Goal: Information Seeking & Learning: Learn about a topic

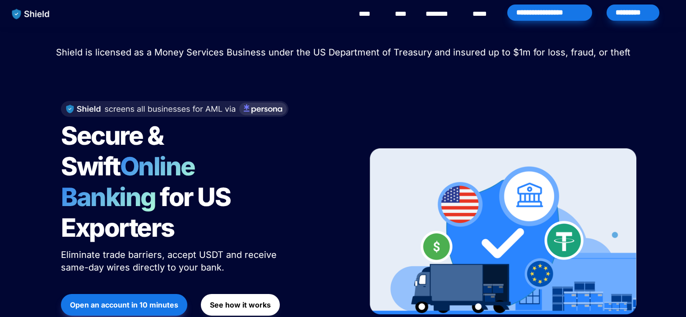
click at [516, 40] on div "Shield raised $2.1M in an oversubscribed pre-seed round! Read here to learn mor…" at bounding box center [343, 208] width 686 height 363
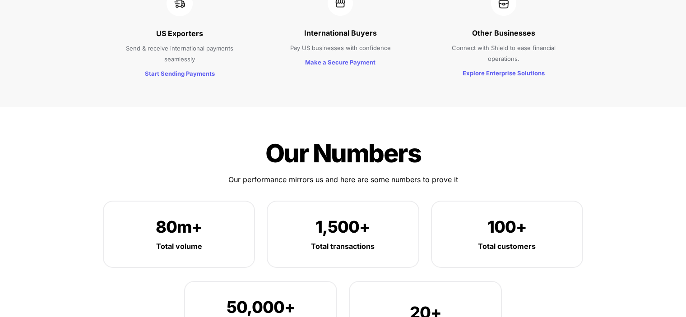
scroll to position [1084, 0]
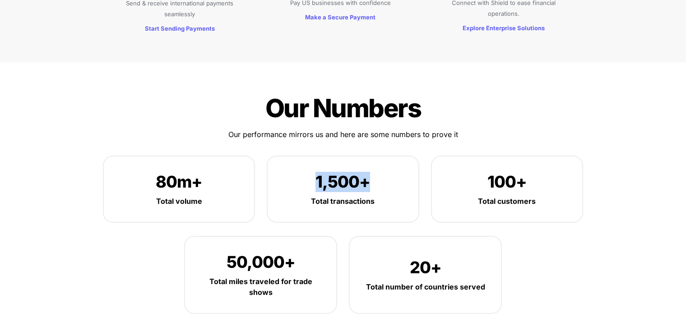
drag, startPoint x: 377, startPoint y: 153, endPoint x: 317, endPoint y: 150, distance: 60.1
click at [317, 170] on p "1,500+" at bounding box center [342, 182] width 123 height 24
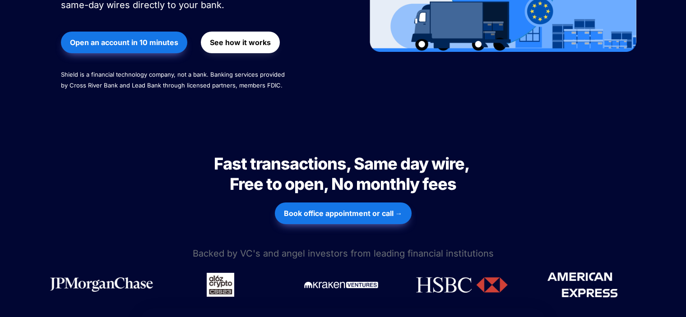
scroll to position [316, 0]
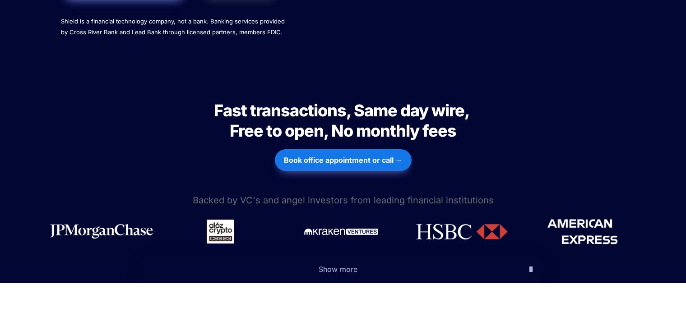
click at [532, 264] on icon "button" at bounding box center [531, 269] width 3 height 11
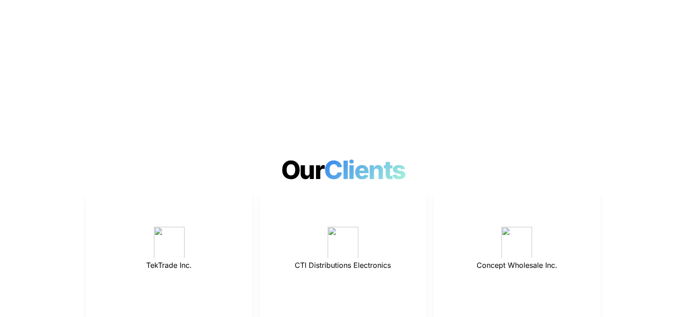
scroll to position [2656, 0]
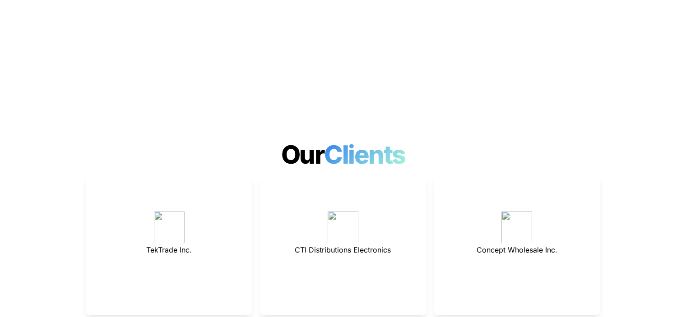
click at [336, 243] on p "CTI Distributions Electronics" at bounding box center [343, 250] width 144 height 14
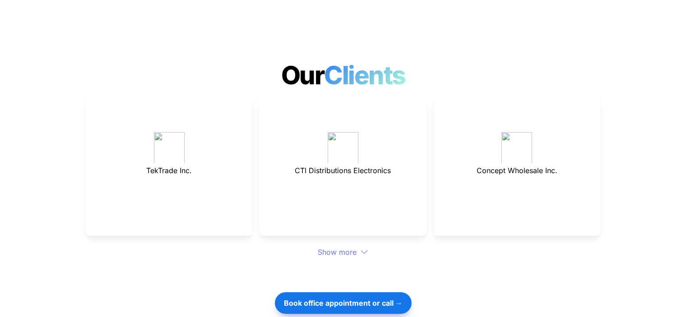
scroll to position [2746, 0]
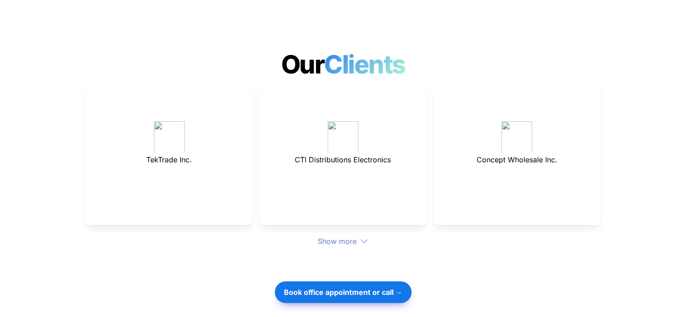
click at [347, 236] on div "Show more" at bounding box center [343, 241] width 515 height 11
click at [363, 240] on icon at bounding box center [364, 242] width 7 height 4
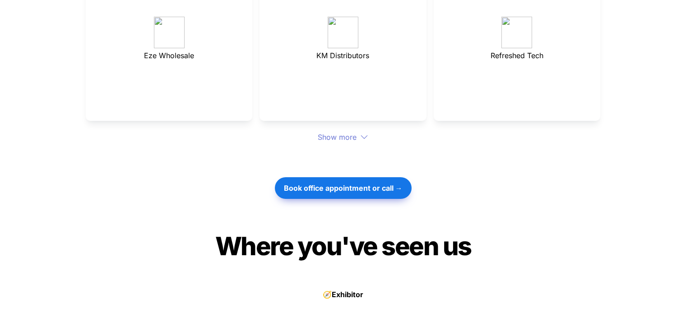
scroll to position [3017, 0]
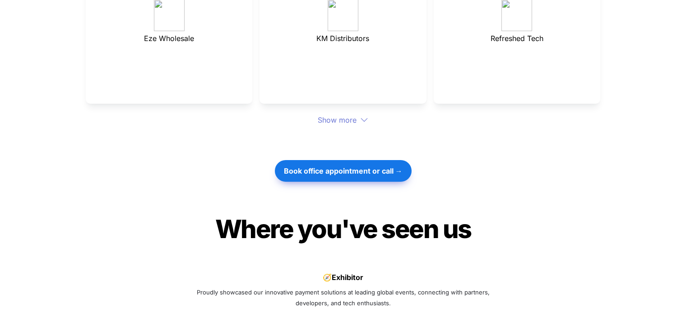
click at [350, 115] on div "Show more" at bounding box center [343, 120] width 515 height 11
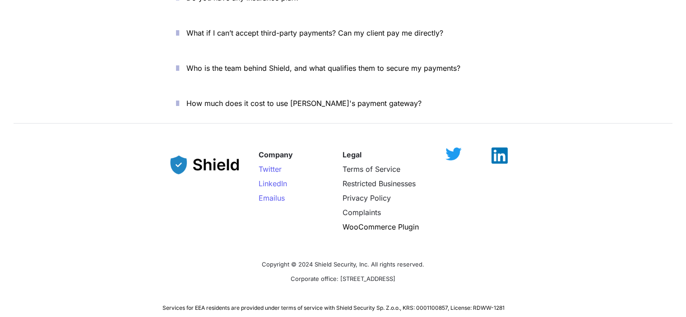
scroll to position [3875, 0]
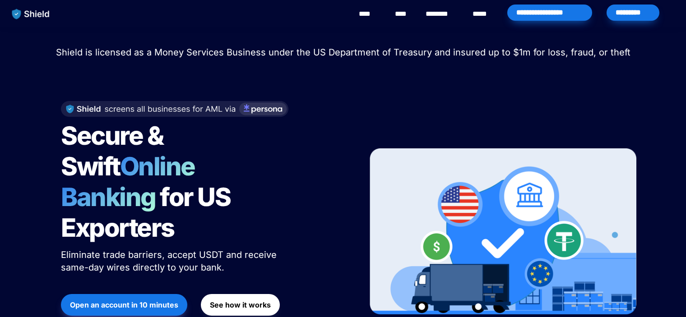
scroll to position [3308, 0]
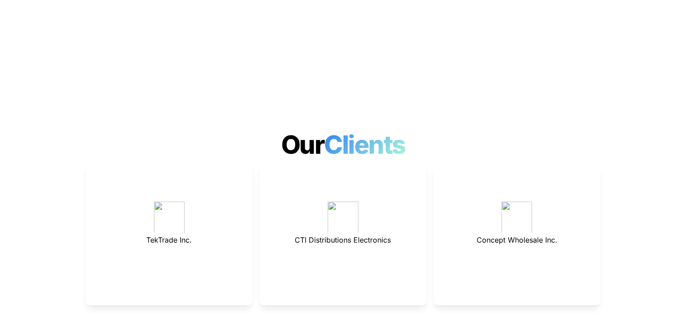
scroll to position [2450, 0]
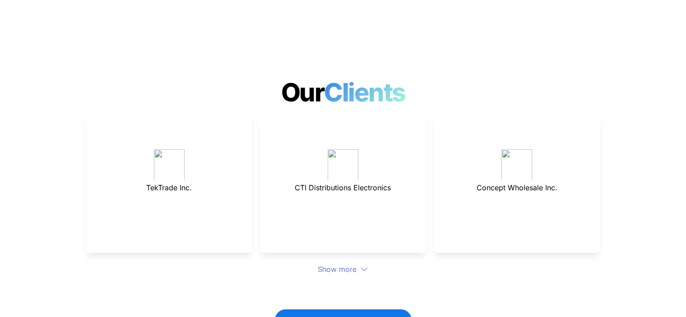
click at [351, 264] on div "Show more" at bounding box center [343, 269] width 515 height 11
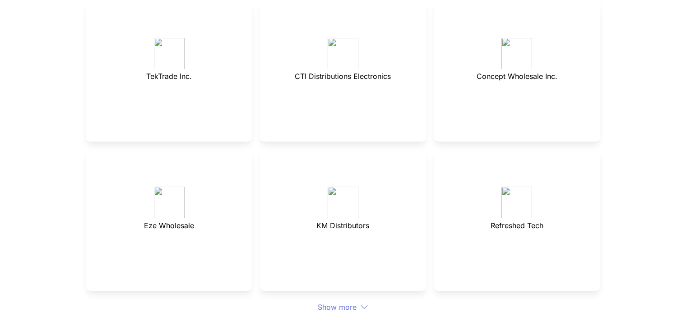
scroll to position [2585, 0]
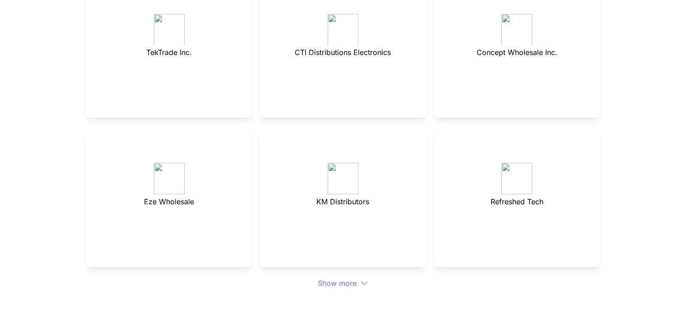
click at [365, 280] on icon at bounding box center [364, 284] width 8 height 8
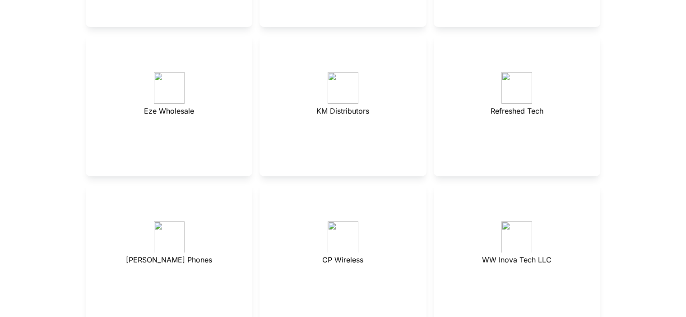
scroll to position [2721, 0]
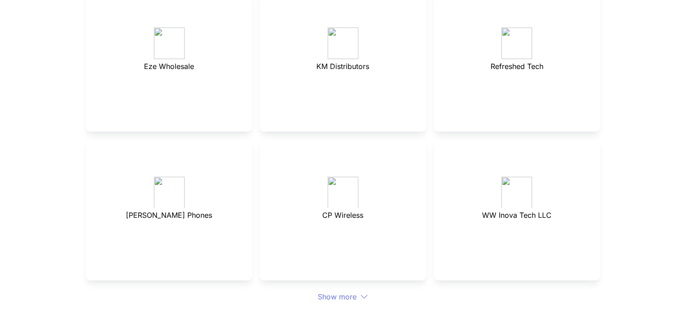
click at [352, 292] on div "Show more" at bounding box center [343, 297] width 515 height 11
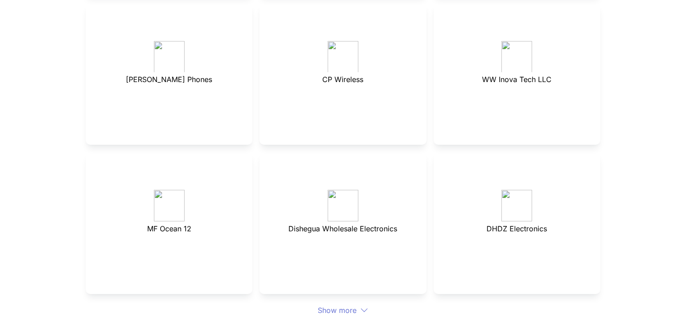
scroll to position [2901, 0]
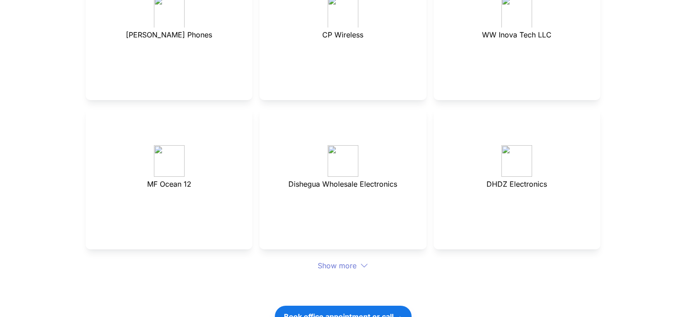
click at [339, 261] on div "Show more" at bounding box center [343, 266] width 515 height 11
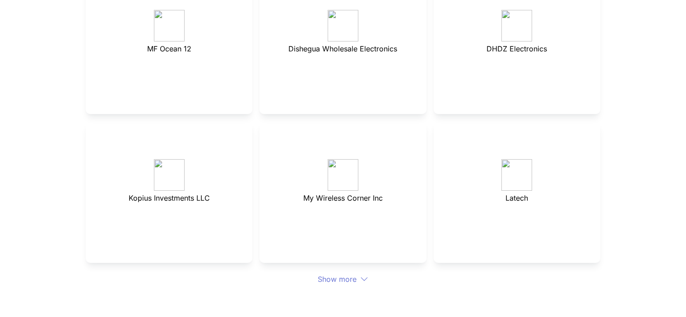
scroll to position [3082, 0]
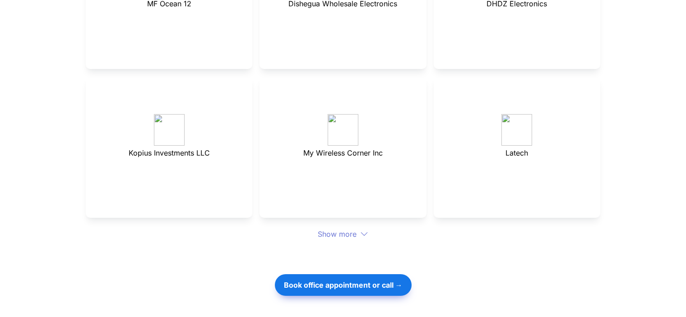
click at [348, 229] on div "Show more" at bounding box center [343, 234] width 515 height 11
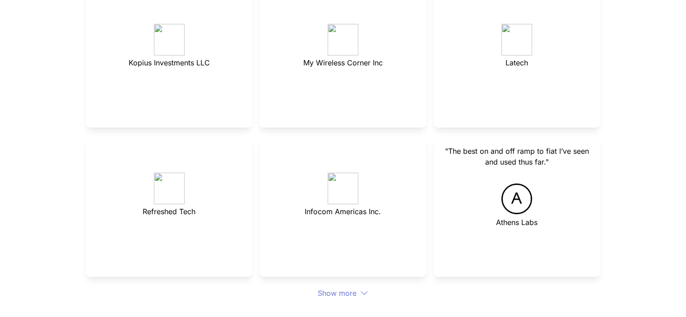
scroll to position [3263, 0]
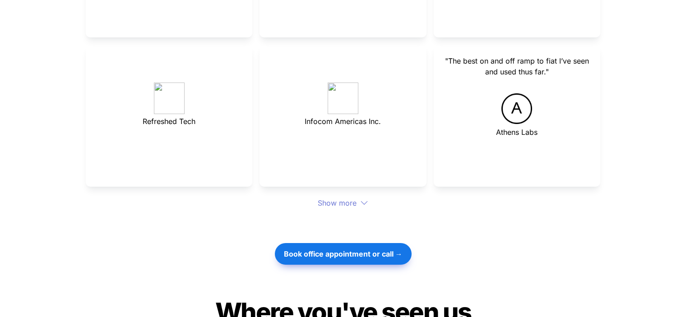
click at [347, 198] on div "Show more" at bounding box center [343, 203] width 515 height 11
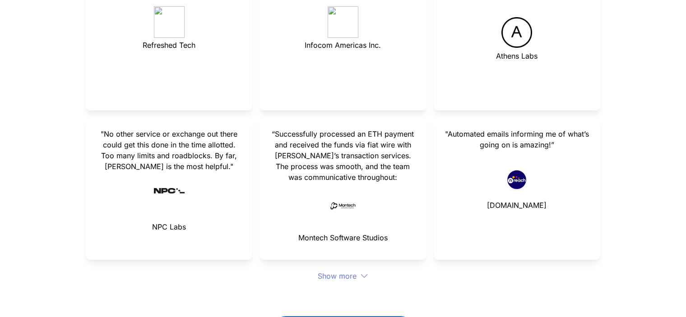
scroll to position [3353, 0]
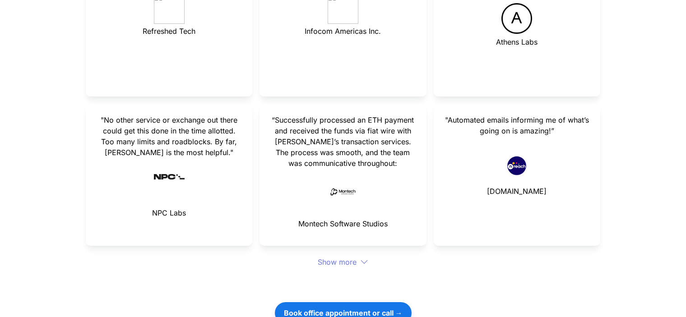
click at [340, 257] on div "Show more" at bounding box center [343, 262] width 515 height 11
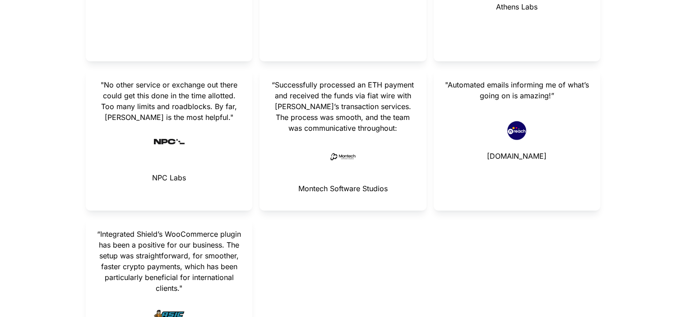
scroll to position [3443, 0]
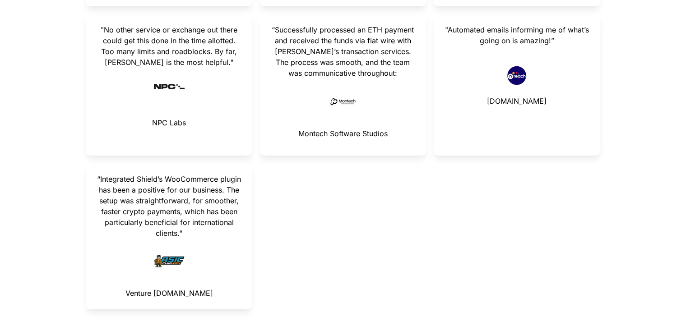
drag, startPoint x: 126, startPoint y: 259, endPoint x: 205, endPoint y: 259, distance: 79.5
click at [205, 286] on p "Venture ASICPlug.com" at bounding box center [169, 293] width 144 height 14
drag, startPoint x: 102, startPoint y: 149, endPoint x: 152, endPoint y: 149, distance: 50.1
click at [163, 175] on span "“Integrated Shield’s WooCommerce plugin has been a positive for our business. T…" at bounding box center [170, 206] width 146 height 63
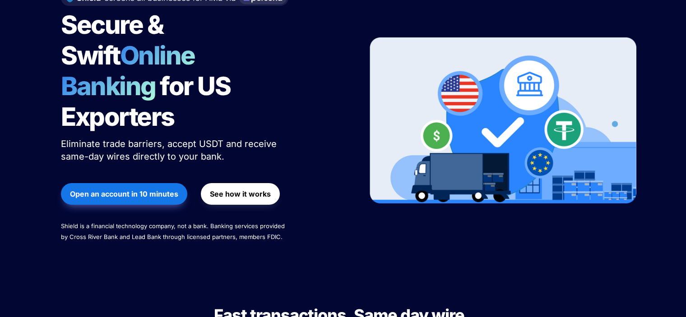
scroll to position [0, 0]
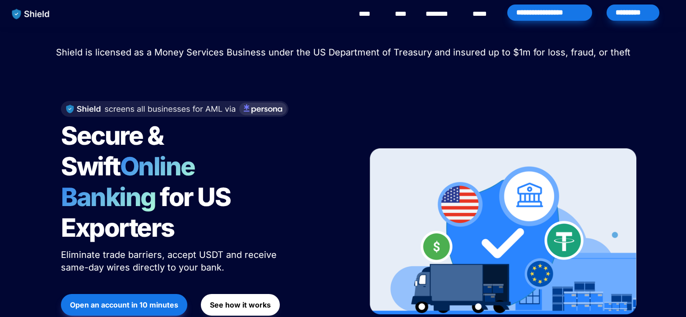
click at [623, 14] on div "*********" at bounding box center [633, 13] width 53 height 16
click at [372, 14] on link "****" at bounding box center [369, 14] width 20 height 11
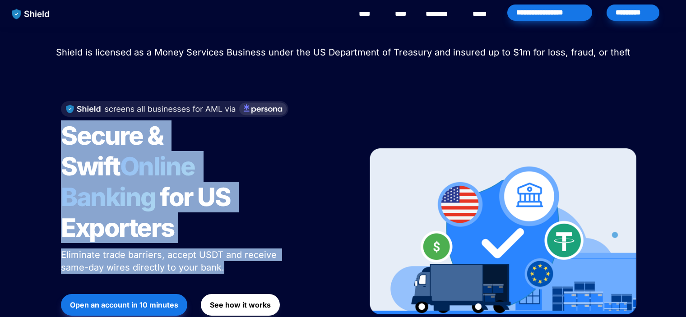
drag, startPoint x: 223, startPoint y: 239, endPoint x: 63, endPoint y: 142, distance: 187.1
click at [63, 142] on div "Secure & Swift Online Banking for US Exporters Eliminate trade barriers, accept…" at bounding box center [203, 232] width 307 height 280
click at [307, 148] on div "Secure & Swift Online Banking for US Exporters Eliminate trade barriers, accept…" at bounding box center [203, 232] width 307 height 280
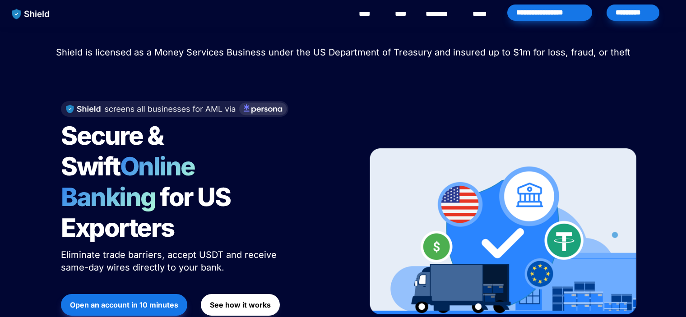
click at [367, 103] on div "Secure & Swift Online Banking for US Exporters Eliminate trade barriers, accept…" at bounding box center [343, 232] width 587 height 280
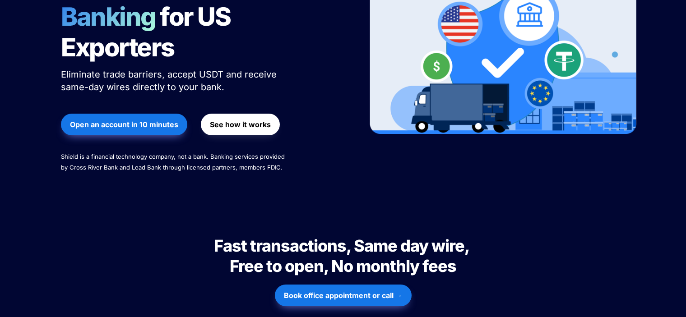
scroll to position [135, 0]
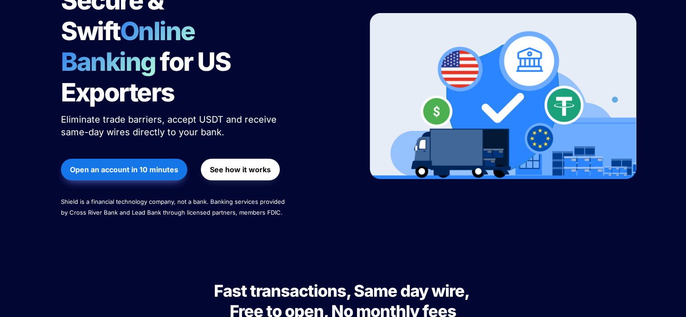
click at [230, 164] on span "See how it works" at bounding box center [240, 169] width 61 height 11
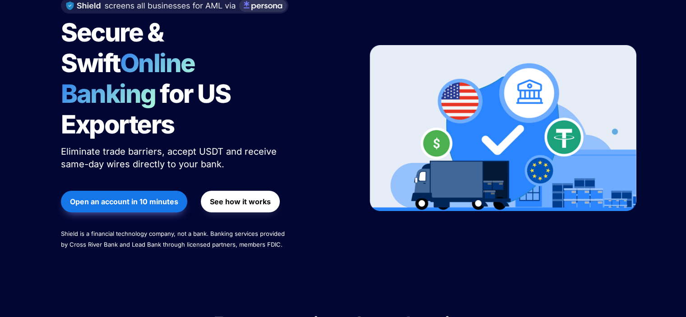
scroll to position [90, 0]
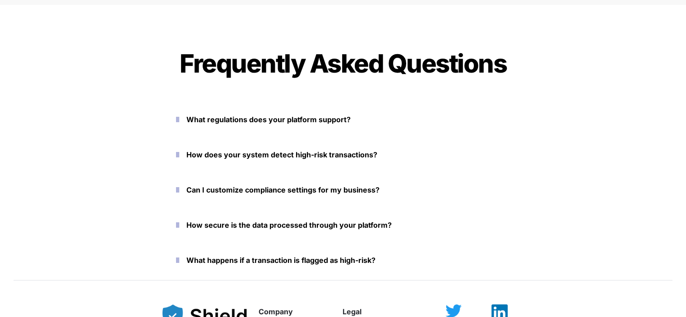
scroll to position [4025, 0]
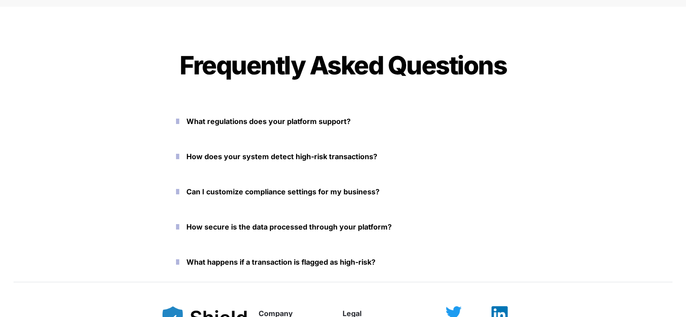
click at [179, 121] on icon "button" at bounding box center [177, 121] width 3 height 11
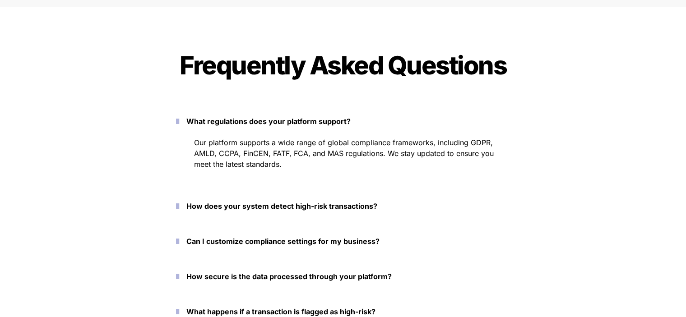
click at [182, 212] on button "How does your system detect high-risk transactions?" at bounding box center [343, 206] width 361 height 28
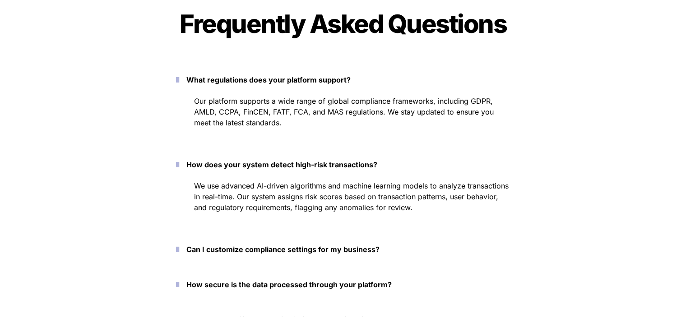
scroll to position [4115, 0]
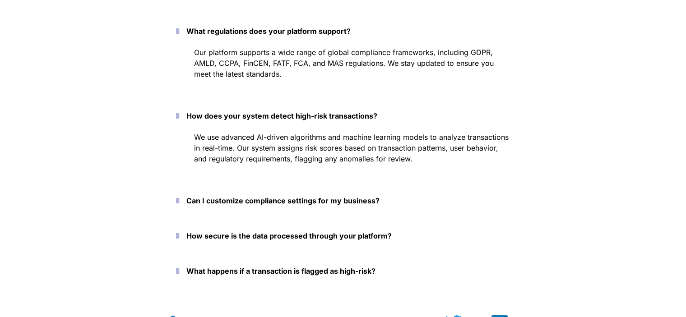
click at [179, 201] on icon "button" at bounding box center [177, 201] width 3 height 11
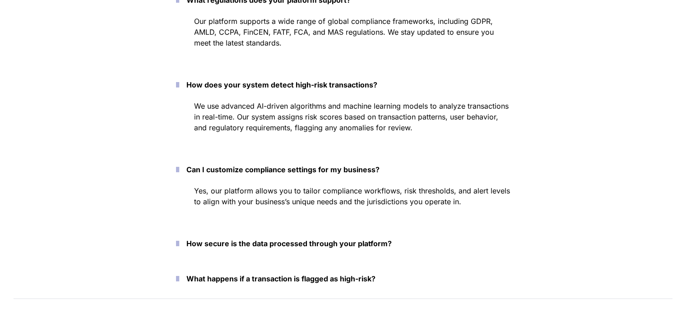
scroll to position [4206, 0]
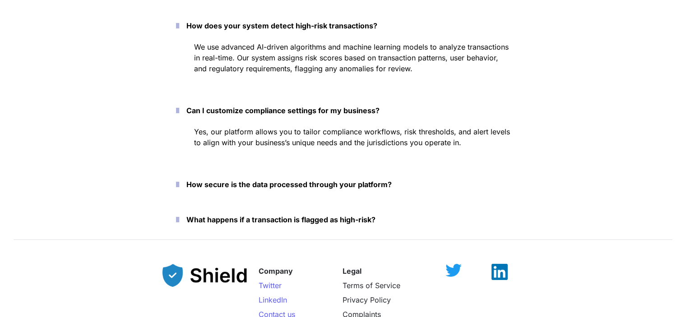
click at [179, 182] on icon "button" at bounding box center [177, 184] width 3 height 11
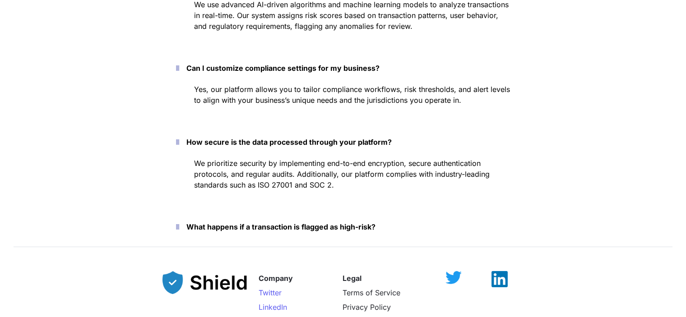
scroll to position [4296, 0]
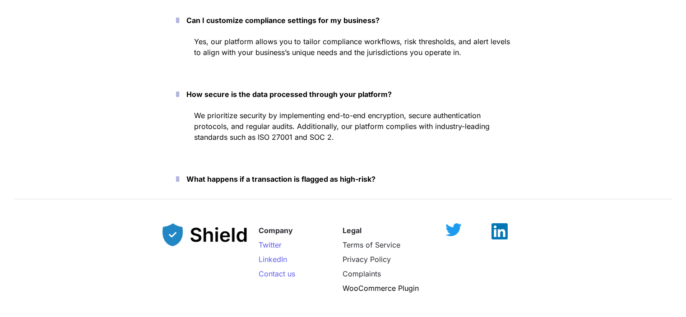
click at [190, 179] on button "What happens if a transaction is flagged as high-risk?" at bounding box center [343, 179] width 361 height 28
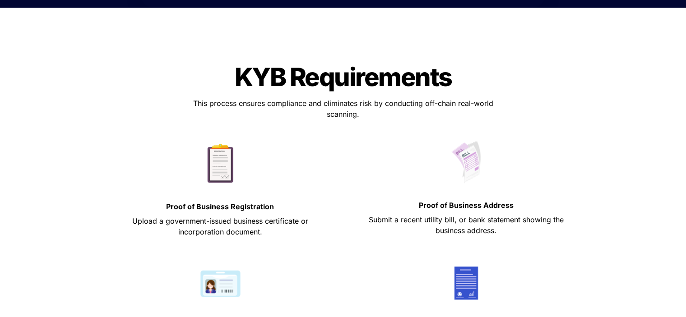
scroll to position [0, 0]
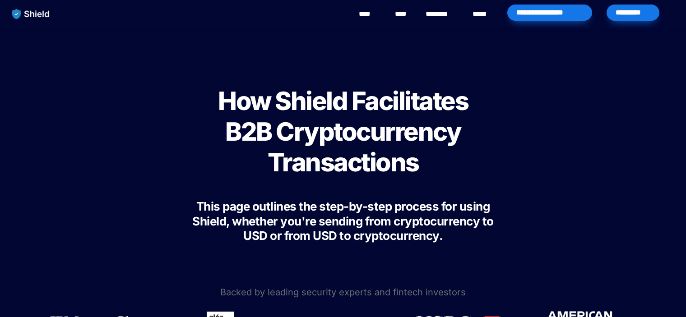
click at [409, 12] on link "****" at bounding box center [402, 14] width 15 height 11
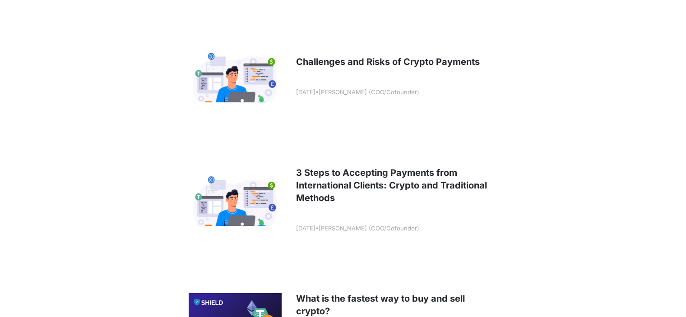
scroll to position [948, 0]
